Goal: Task Accomplishment & Management: Use online tool/utility

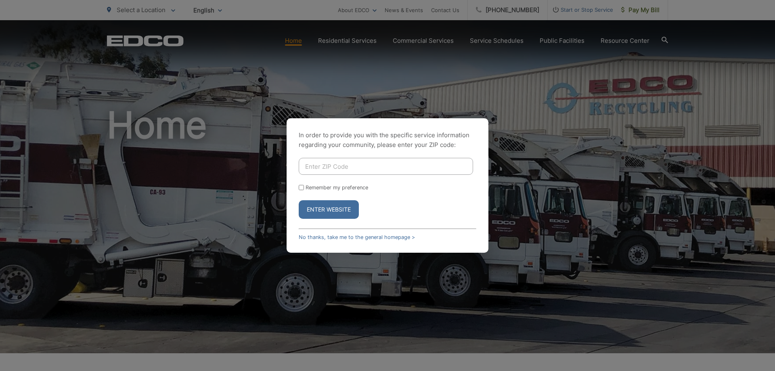
click at [378, 168] on input "Enter ZIP Code" at bounding box center [386, 166] width 174 height 17
type input "90755"
click at [323, 206] on button "Enter Website" at bounding box center [329, 209] width 60 height 19
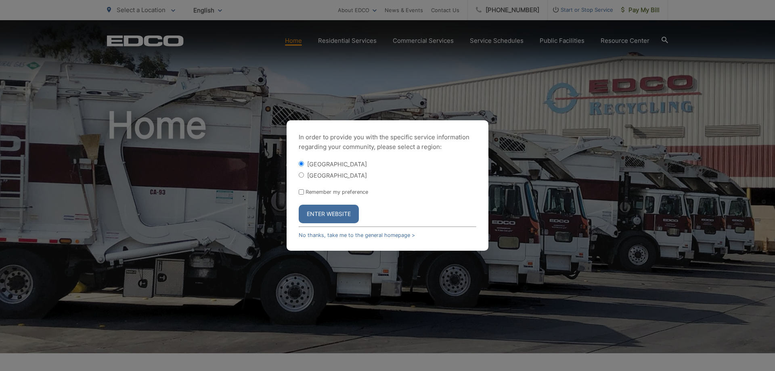
click at [301, 175] on input "[GEOGRAPHIC_DATA]" at bounding box center [301, 174] width 5 height 5
radio input "true"
click at [300, 194] on input "Remember my preference" at bounding box center [301, 191] width 5 height 5
checkbox input "true"
click at [328, 216] on button "Enter Website" at bounding box center [329, 214] width 60 height 19
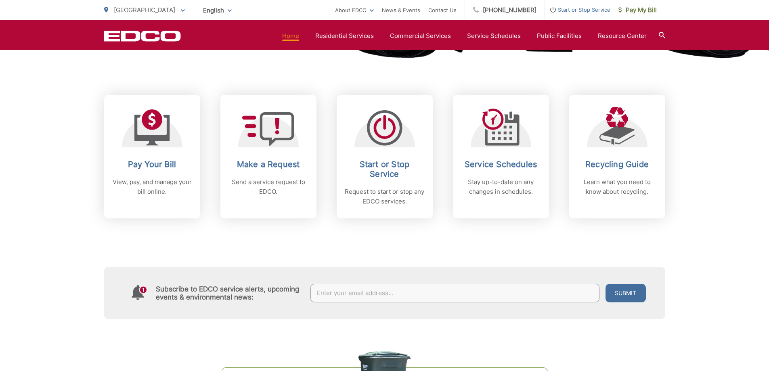
scroll to position [323, 0]
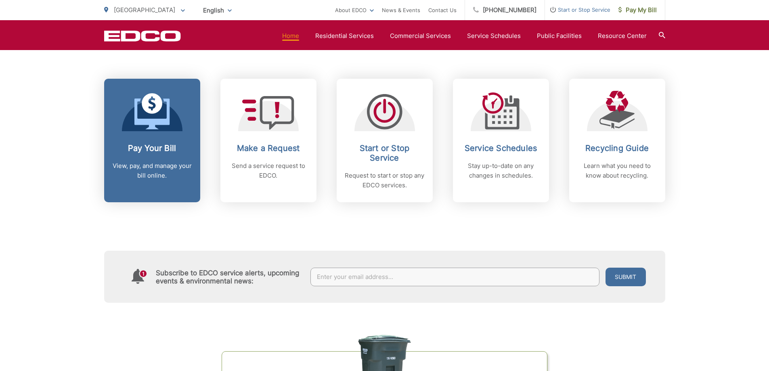
click at [146, 119] on icon at bounding box center [151, 114] width 35 height 31
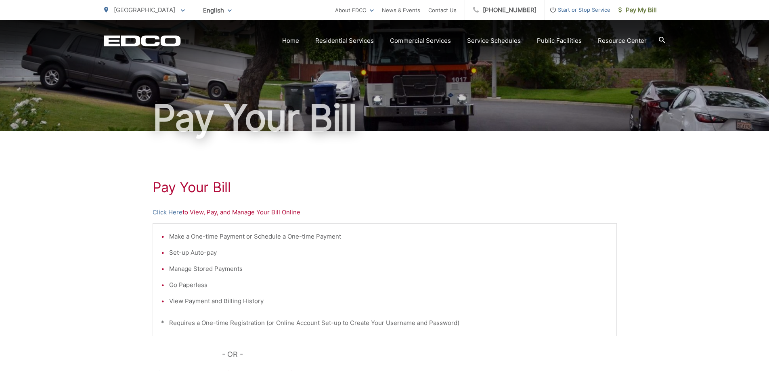
scroll to position [108, 0]
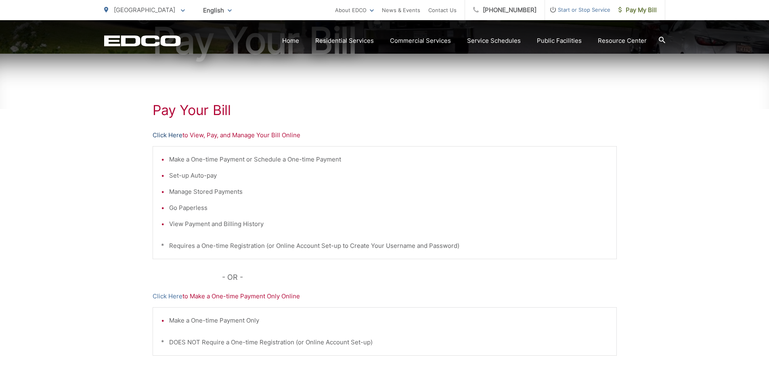
click at [175, 136] on link "Click Here" at bounding box center [168, 135] width 30 height 10
